Goal: Task Accomplishment & Management: Use online tool/utility

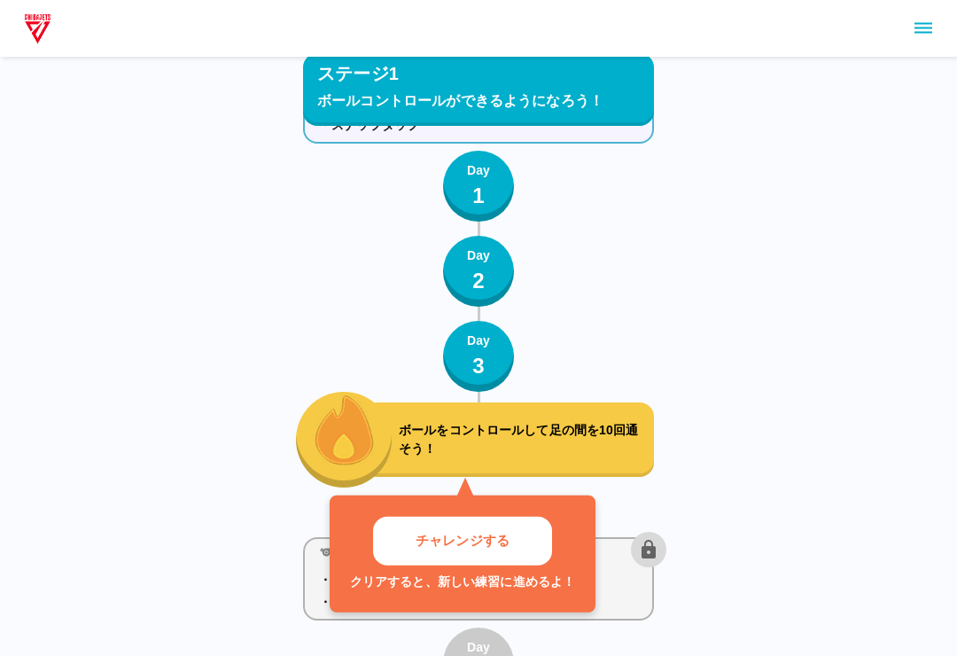
scroll to position [1045, 0]
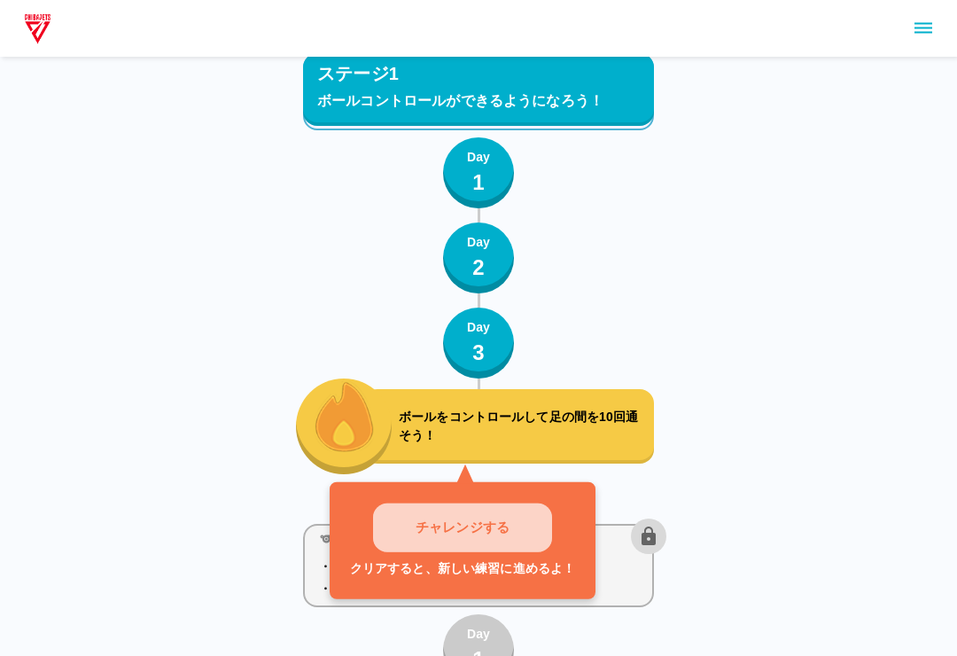
click at [527, 515] on button "チャレンジする" at bounding box center [462, 528] width 179 height 49
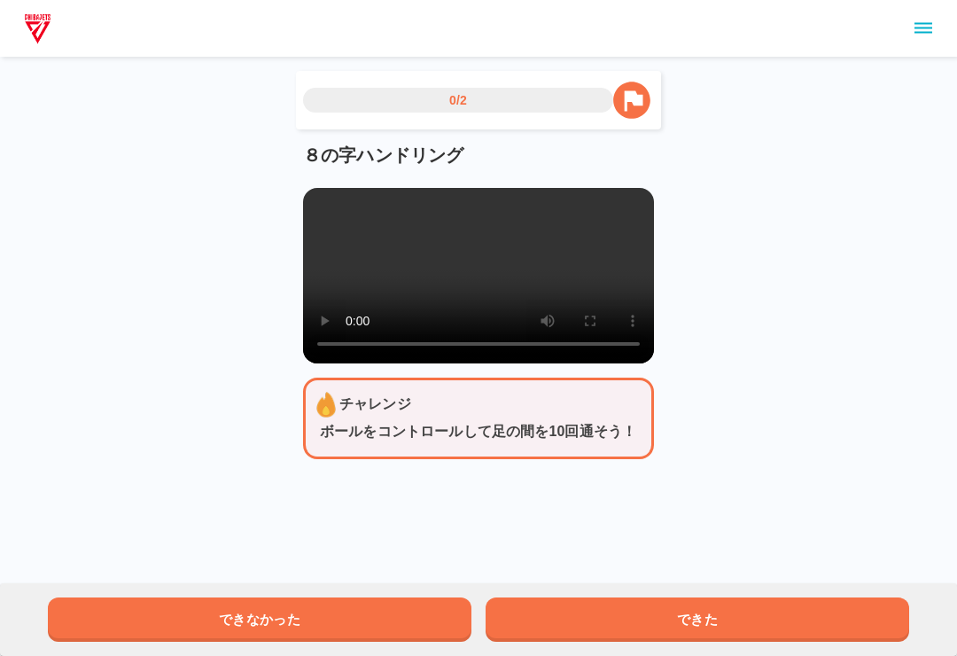
click at [338, 198] on video at bounding box center [478, 275] width 351 height 175
click at [432, 230] on video at bounding box center [478, 275] width 351 height 175
click at [319, 199] on video at bounding box center [478, 275] width 351 height 175
click at [299, 197] on main "0/2 ８の字ハンドリング チャレンジ ボールをコントロールして足の間を10回通そう！ できなかった できた" at bounding box center [478, 279] width 393 height 416
click at [325, 183] on div "８の字ハンドリング" at bounding box center [478, 254] width 351 height 220
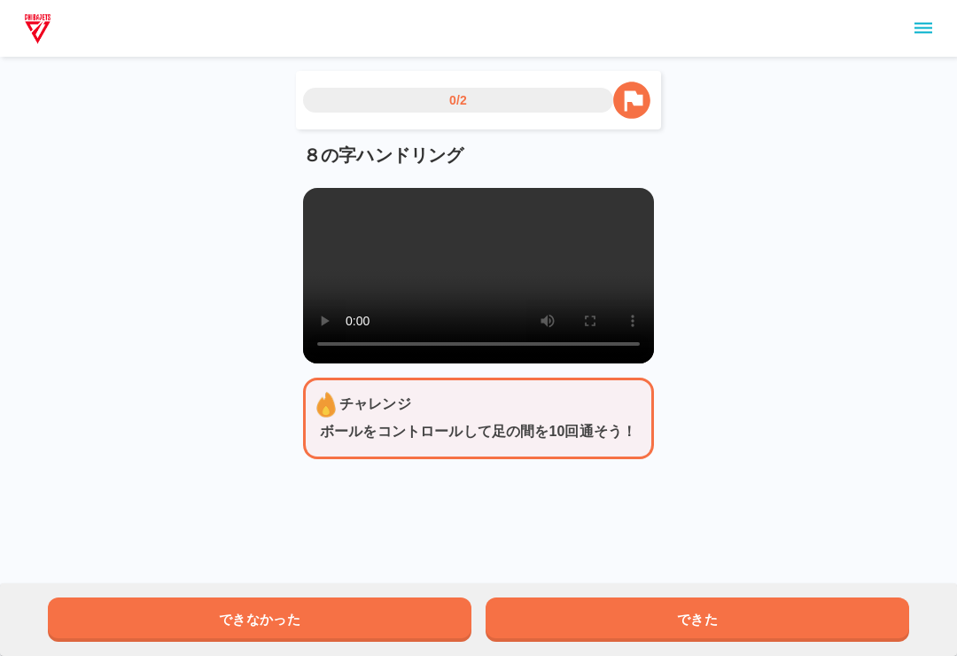
click at [303, 188] on video at bounding box center [478, 275] width 351 height 175
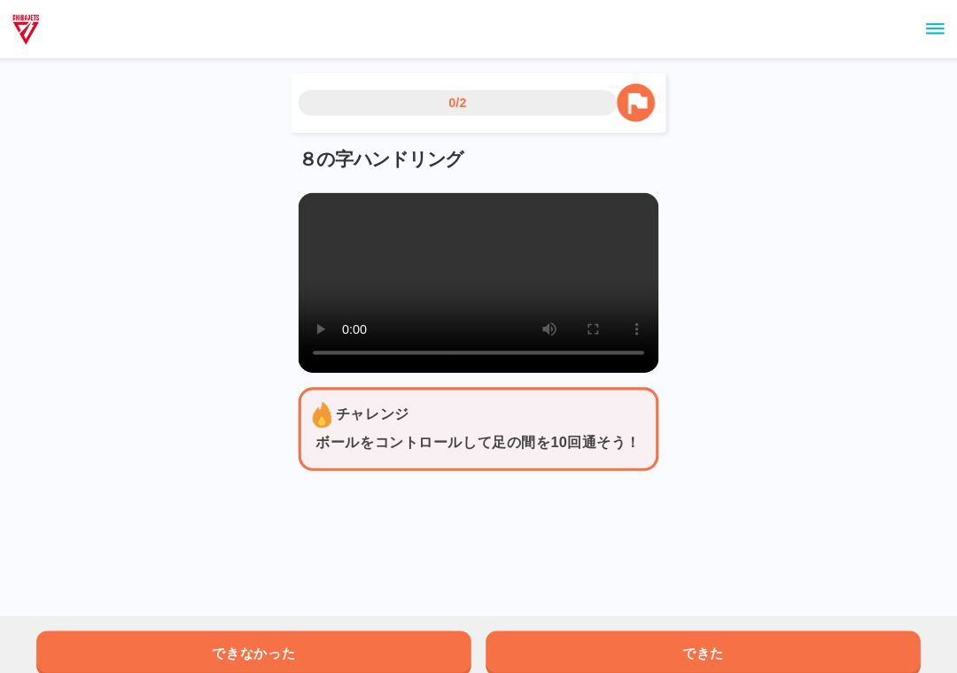
click at [303, 201] on video at bounding box center [478, 275] width 351 height 175
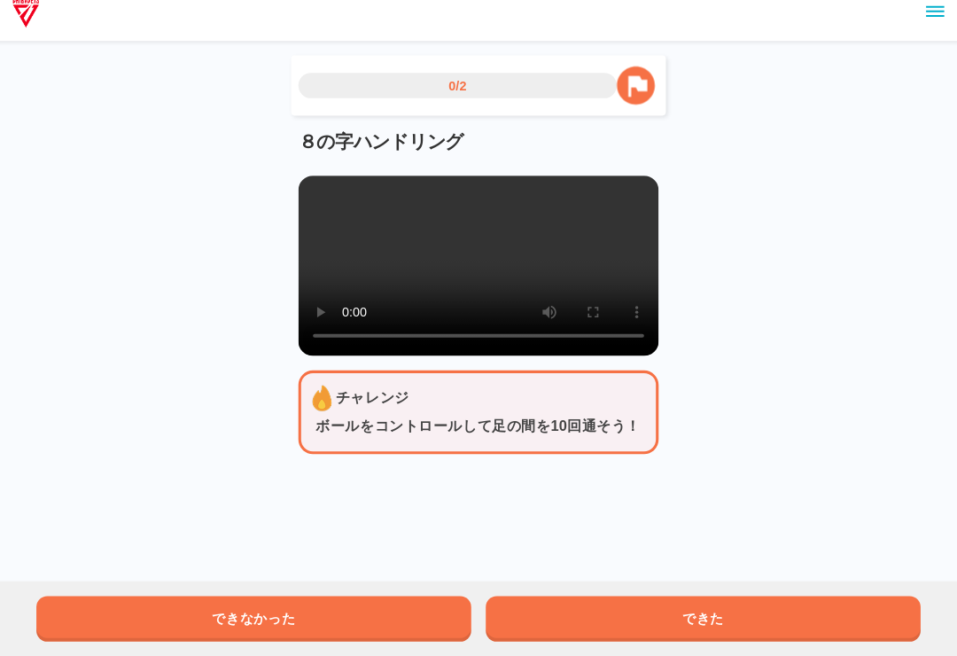
click at [669, 597] on button "できた" at bounding box center [696, 619] width 423 height 44
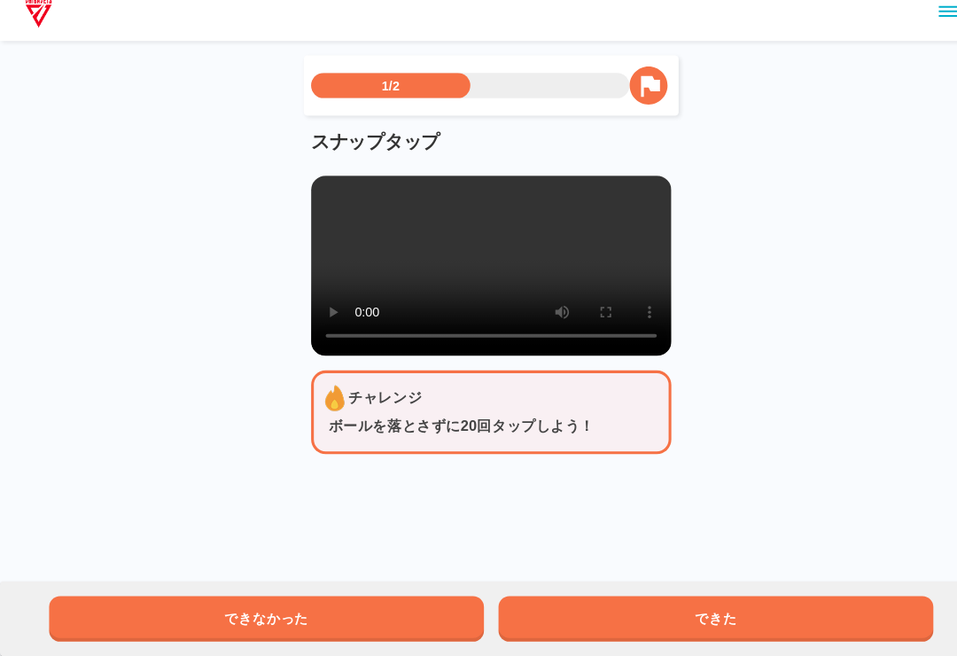
click at [451, 261] on video at bounding box center [478, 275] width 351 height 175
click at [558, 267] on video at bounding box center [478, 275] width 351 height 175
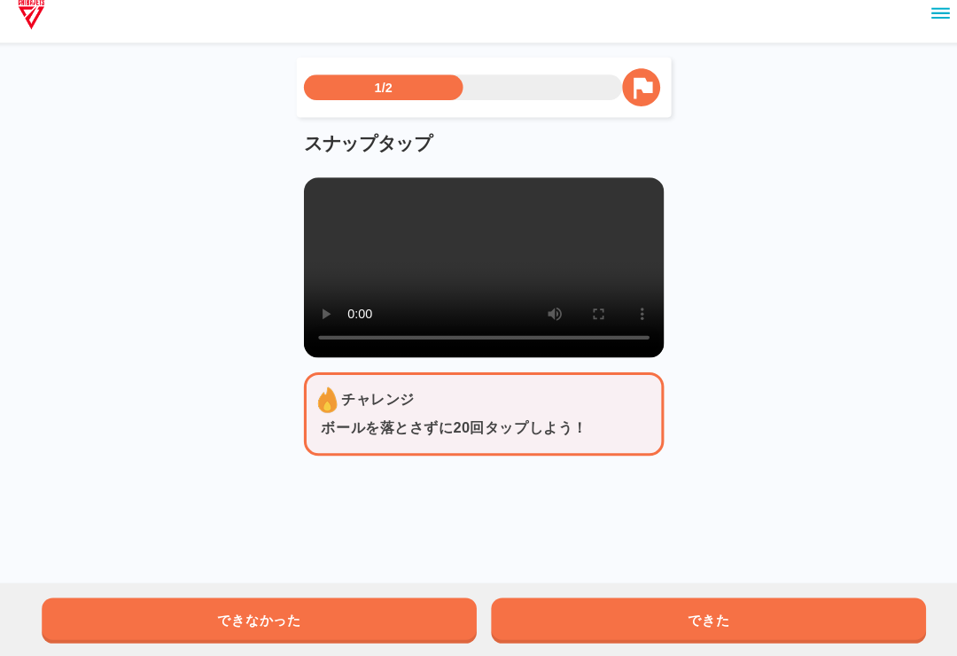
click at [400, 281] on video at bounding box center [478, 275] width 351 height 175
click at [470, 291] on video at bounding box center [478, 275] width 351 height 175
click at [478, 264] on video at bounding box center [478, 275] width 351 height 175
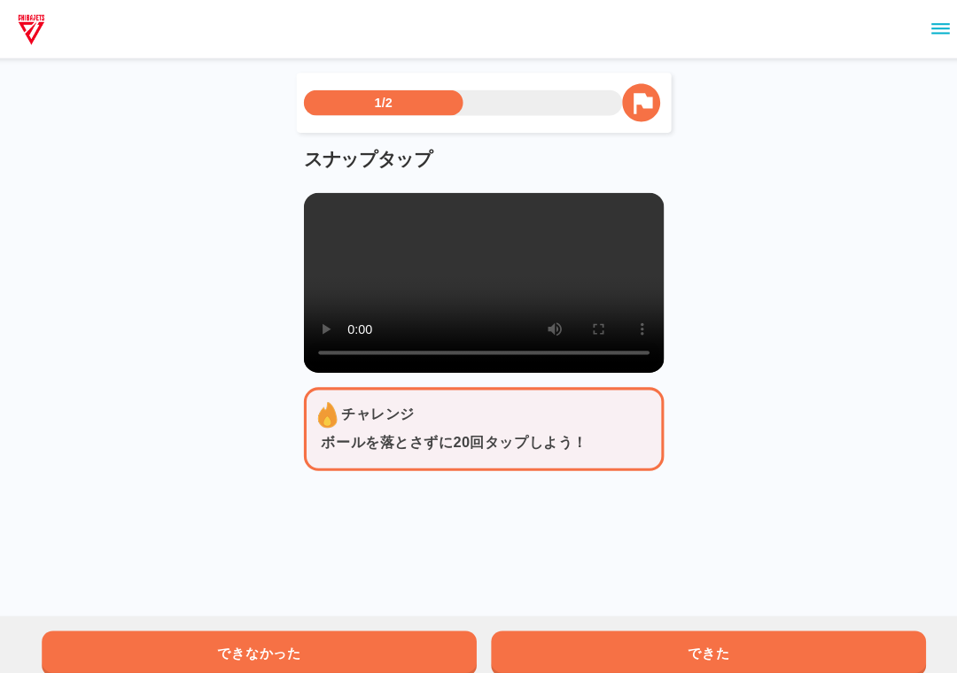
click at [322, 202] on video at bounding box center [478, 275] width 351 height 175
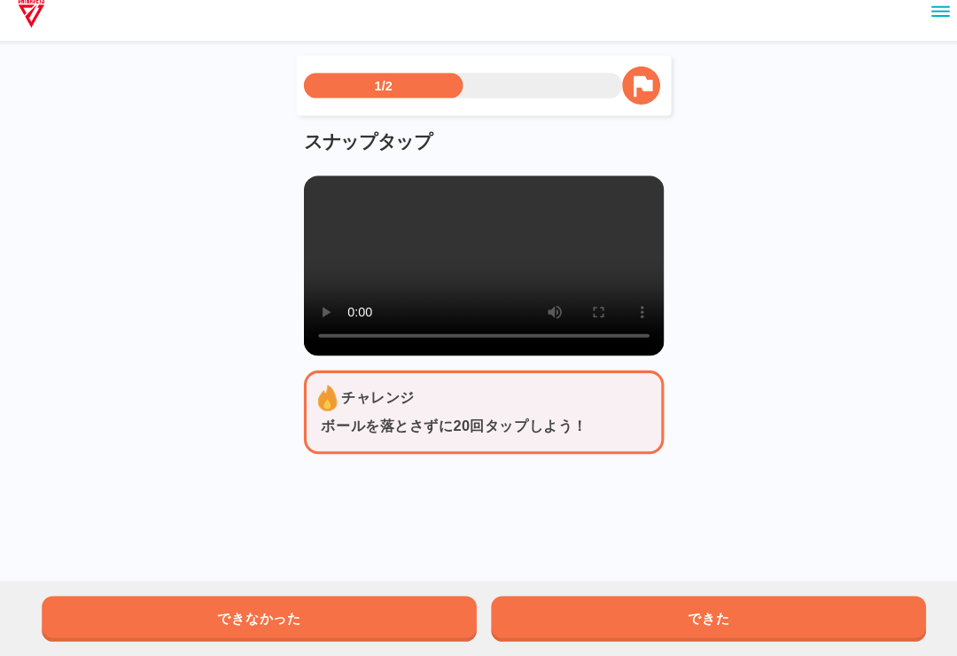
click at [303, 164] on div "スナップタップ" at bounding box center [478, 254] width 351 height 220
click at [291, 180] on main "1/2 スナップタップ チャレンジ ボールを落とさずに20回タップしよう！ できなかった できた" at bounding box center [478, 279] width 393 height 416
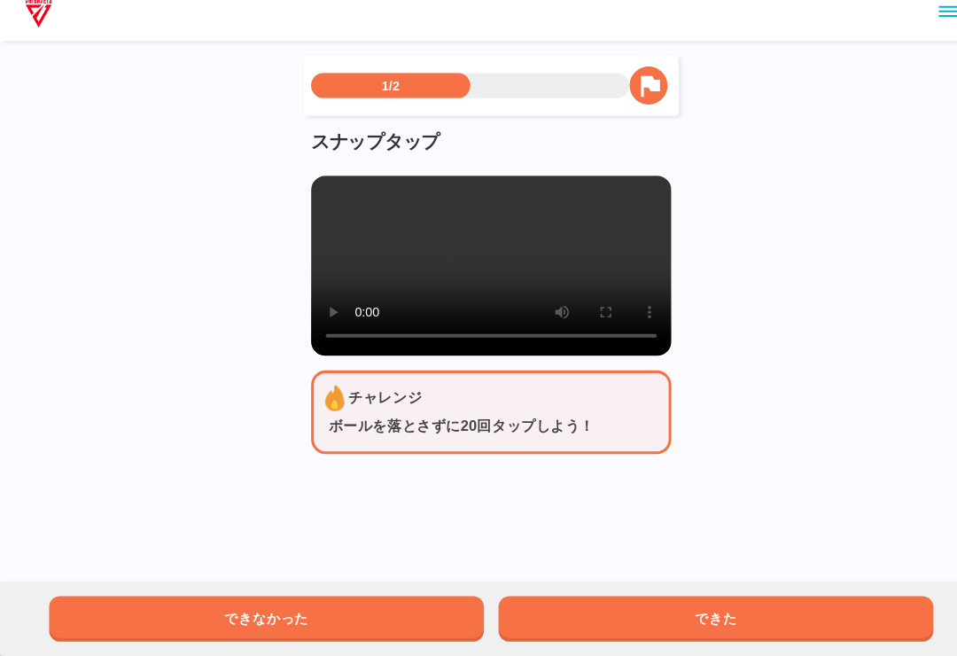
click at [747, 583] on div "できなかった できた" at bounding box center [478, 619] width 957 height 73
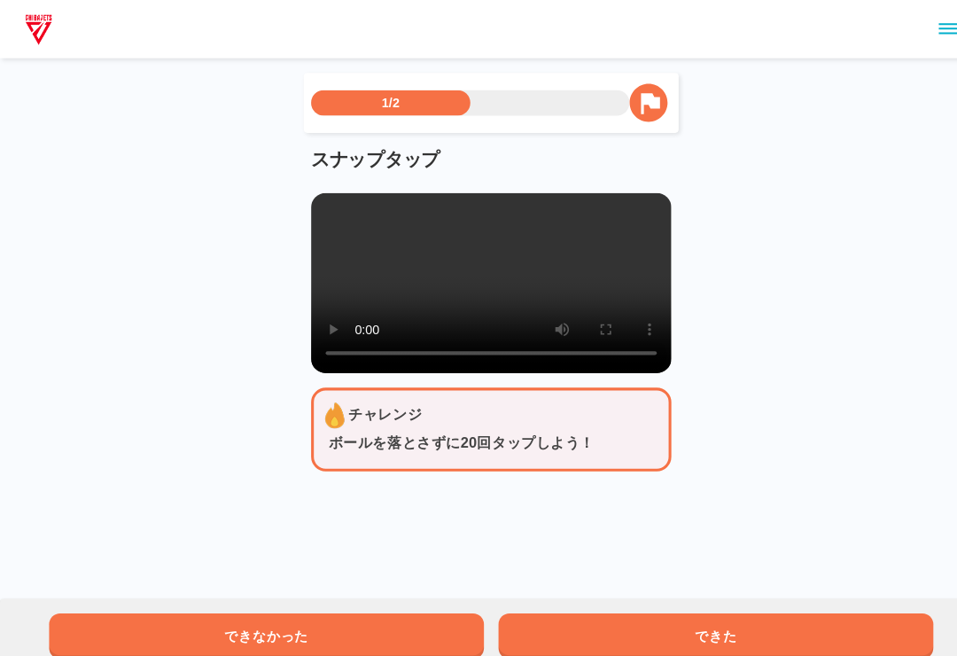
click at [858, 611] on button "できた" at bounding box center [696, 619] width 423 height 44
click at [866, 607] on button "できた" at bounding box center [696, 619] width 423 height 44
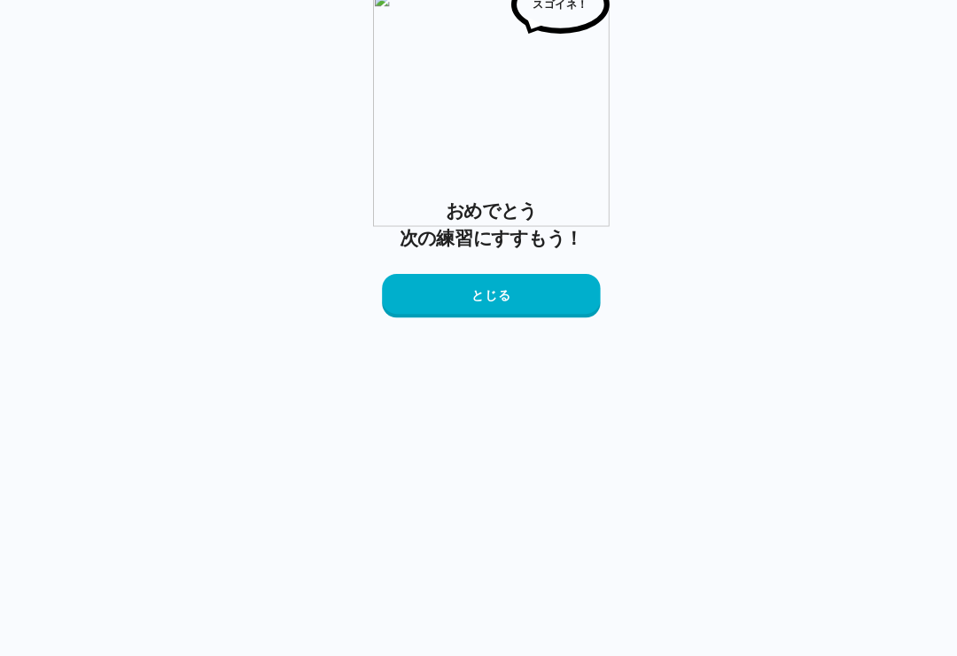
click at [529, 326] on button "とじる" at bounding box center [478, 305] width 213 height 43
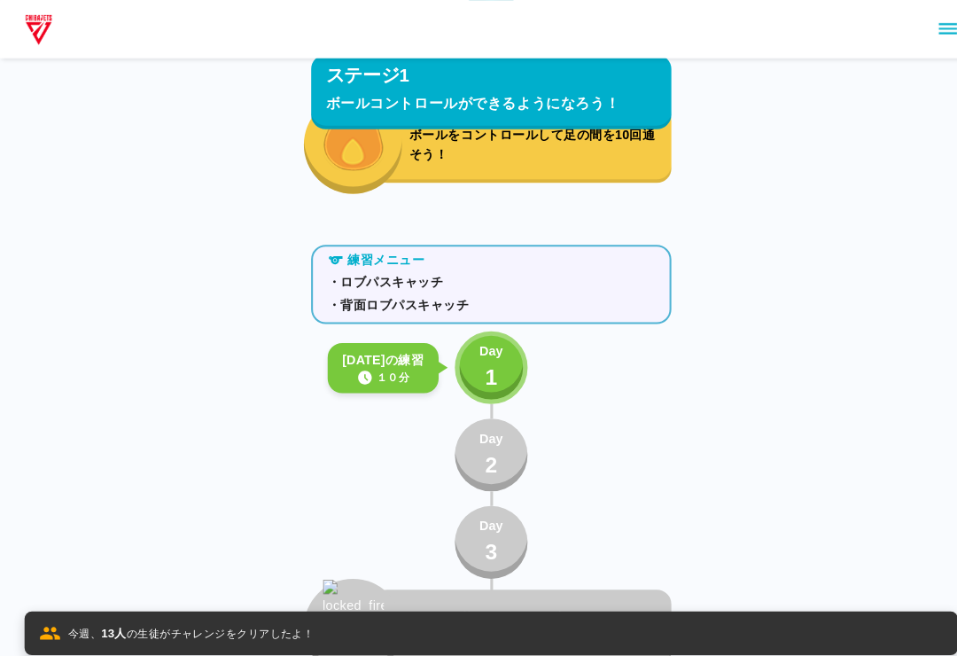
scroll to position [1310, 0]
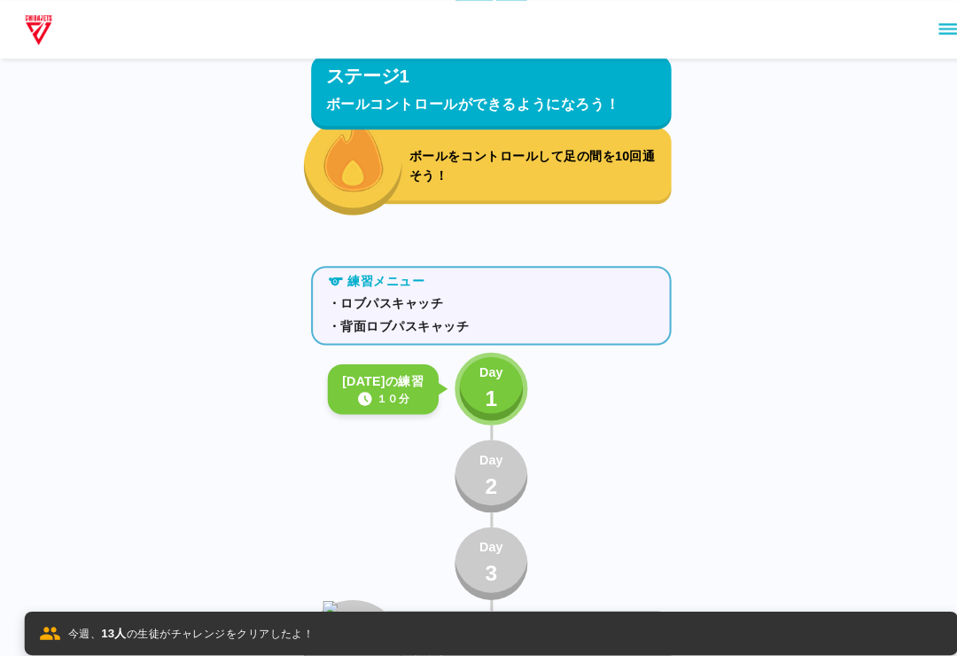
click at [459, 379] on button "Day 1" at bounding box center [478, 378] width 71 height 71
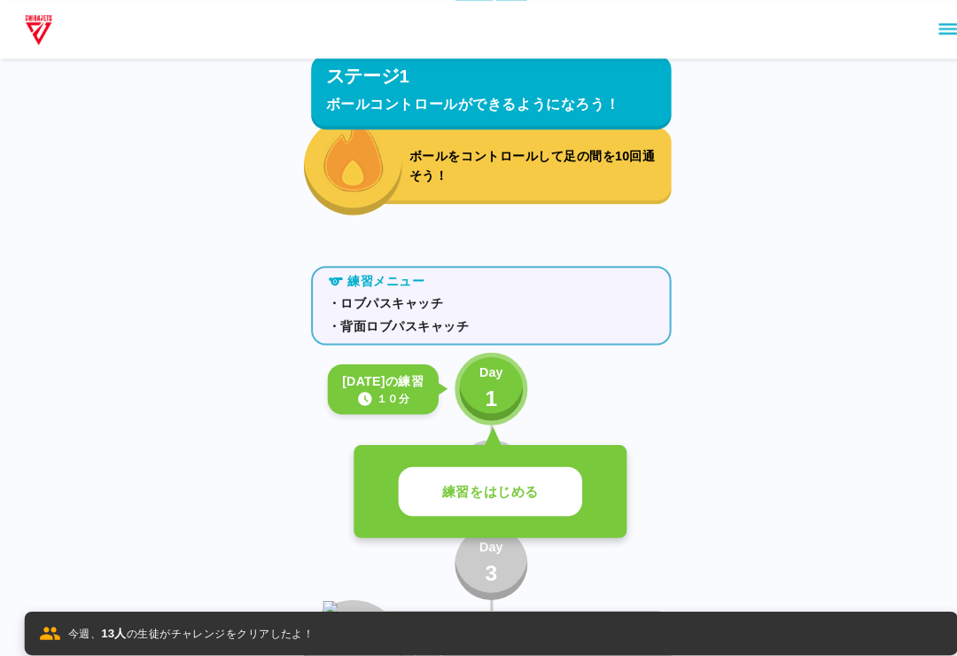
click at [510, 463] on button "練習をはじめる" at bounding box center [477, 478] width 179 height 49
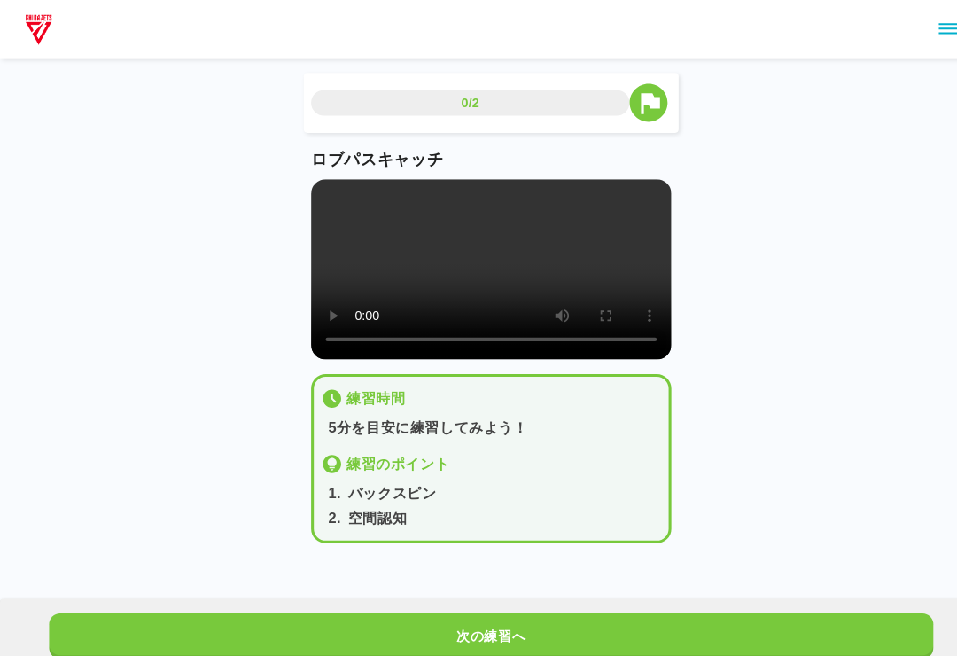
click at [481, 249] on video at bounding box center [478, 262] width 351 height 175
click at [343, 182] on video at bounding box center [478, 262] width 351 height 175
click at [590, 235] on video at bounding box center [478, 262] width 351 height 175
click at [498, 244] on video at bounding box center [478, 262] width 351 height 175
click at [346, 183] on video at bounding box center [478, 262] width 351 height 175
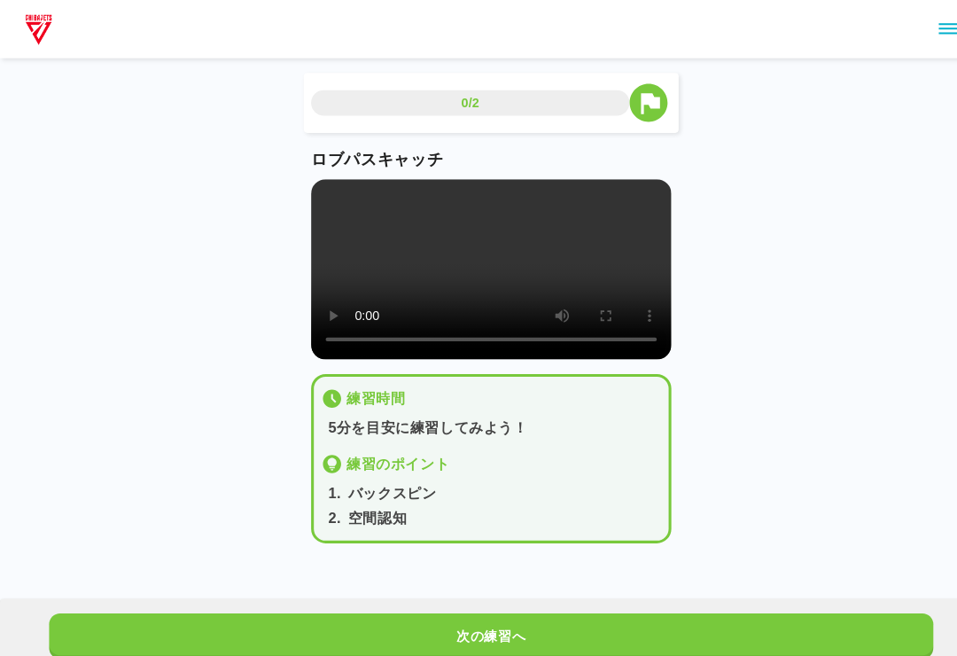
click at [446, 246] on video at bounding box center [478, 262] width 351 height 175
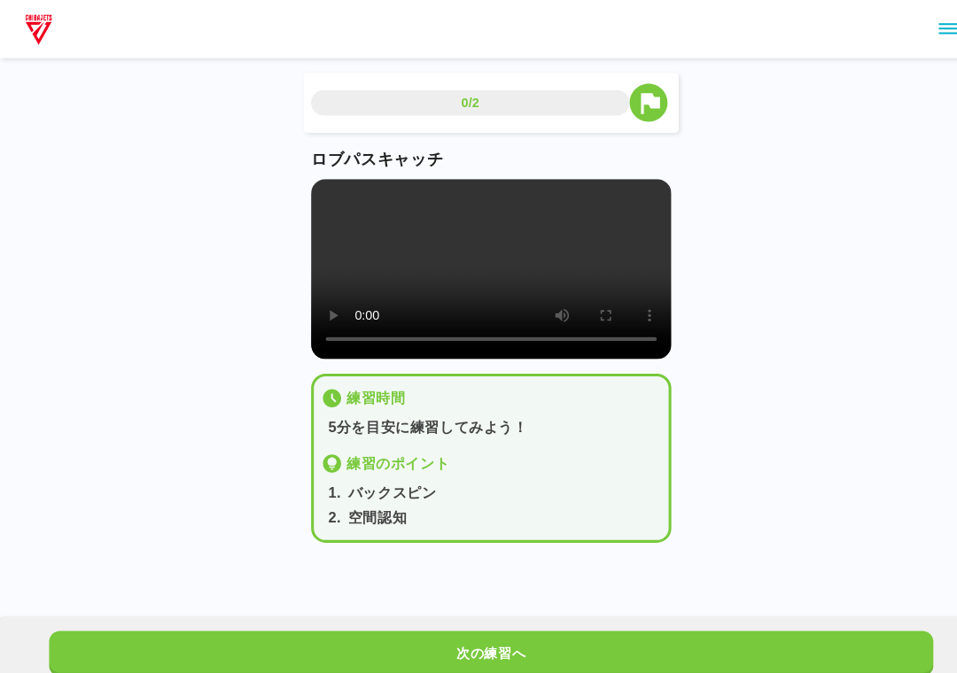
click at [321, 174] on div "ロブパスキャッチ" at bounding box center [478, 247] width 351 height 206
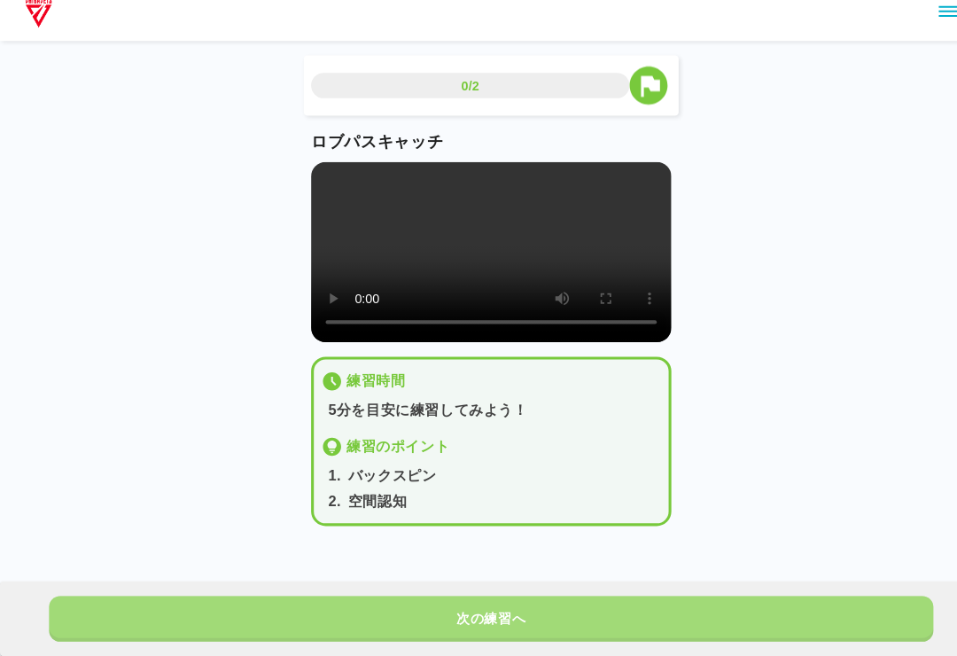
click at [594, 597] on button "次の練習へ" at bounding box center [478, 619] width 861 height 44
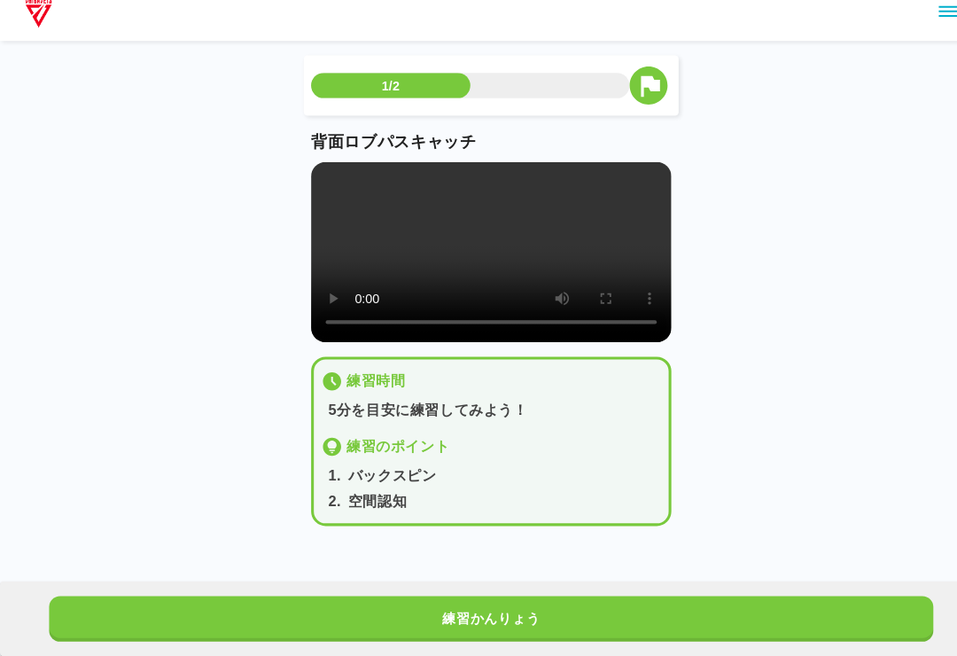
click at [466, 238] on video at bounding box center [478, 262] width 351 height 175
click at [560, 245] on video at bounding box center [478, 262] width 351 height 175
click at [540, 256] on video at bounding box center [478, 262] width 351 height 175
click at [536, 251] on video at bounding box center [478, 262] width 351 height 175
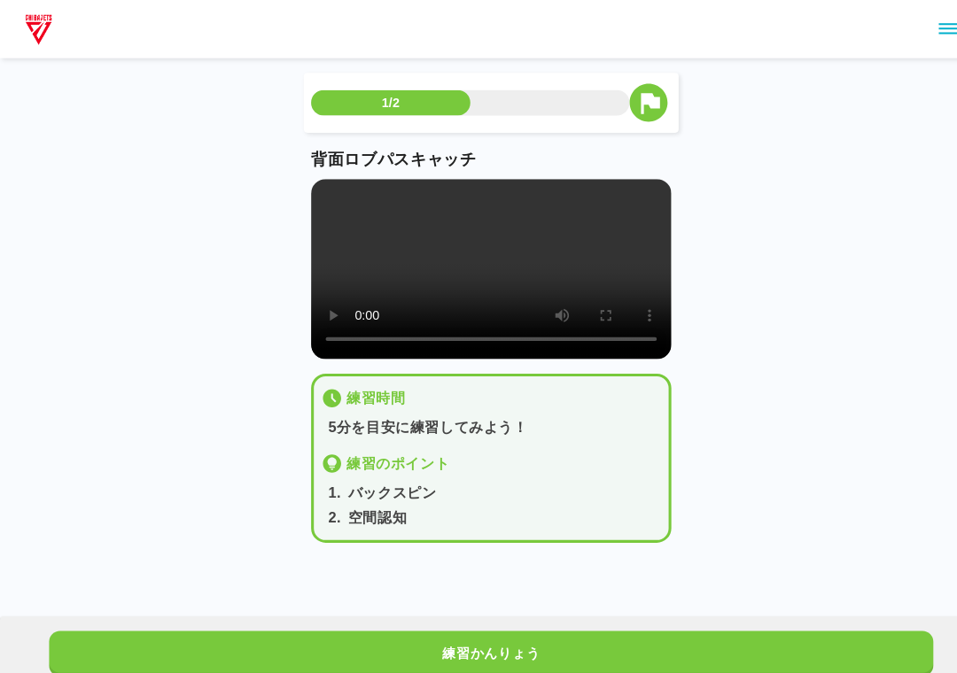
click at [307, 187] on video at bounding box center [478, 262] width 351 height 175
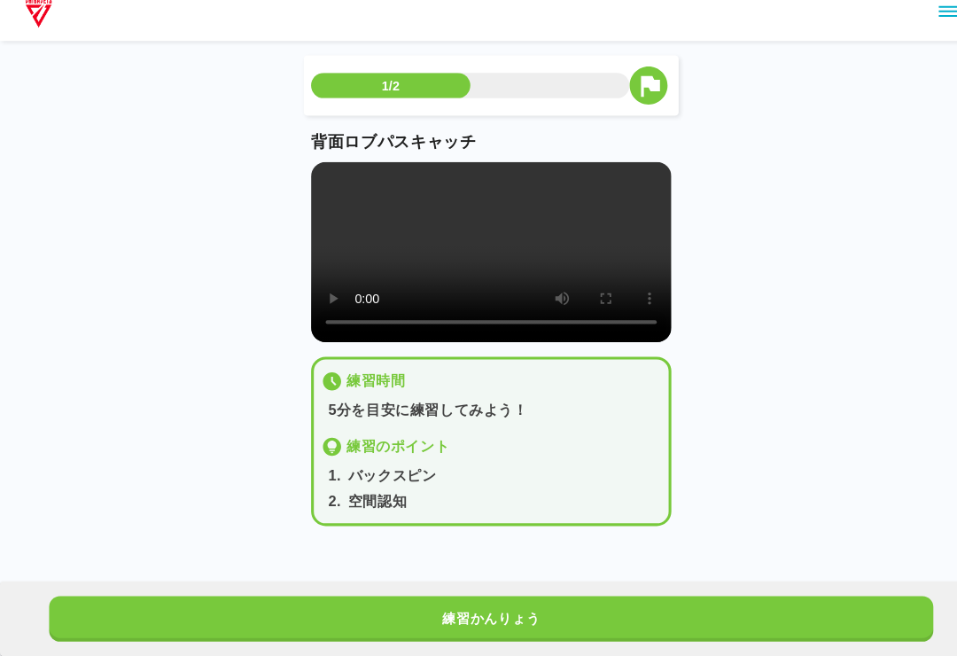
click at [585, 601] on button "練習かんりょう" at bounding box center [478, 619] width 861 height 44
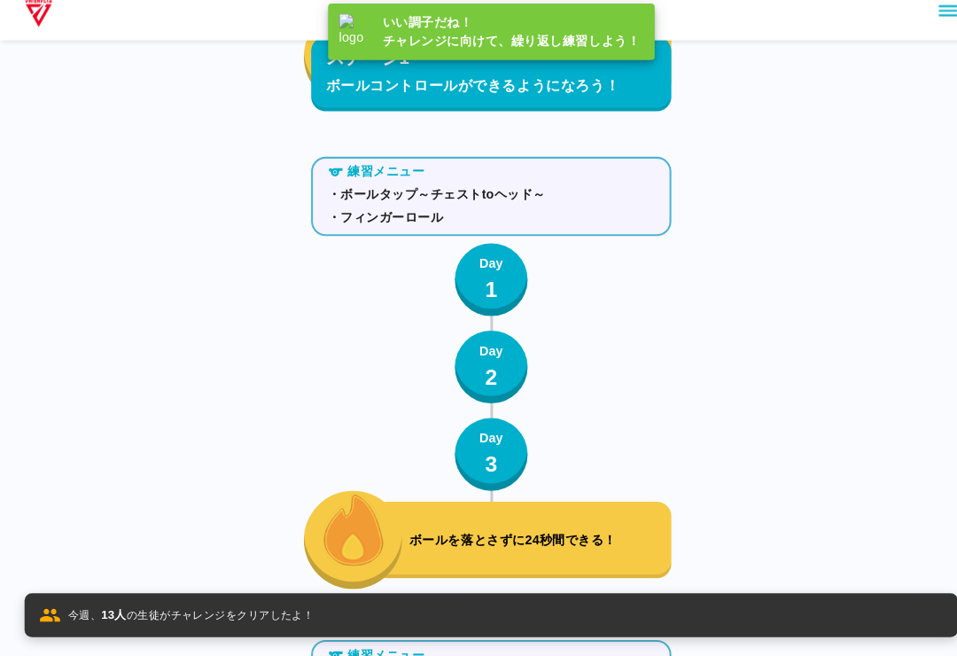
scroll to position [1353, 0]
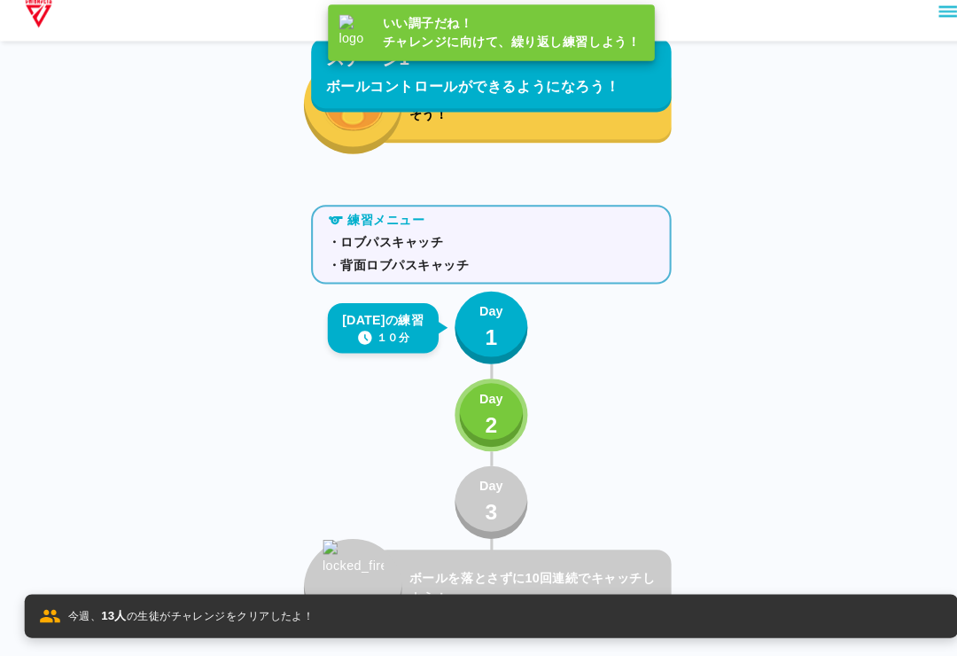
click at [492, 417] on button "Day 2" at bounding box center [478, 420] width 71 height 71
